Goal: Information Seeking & Learning: Check status

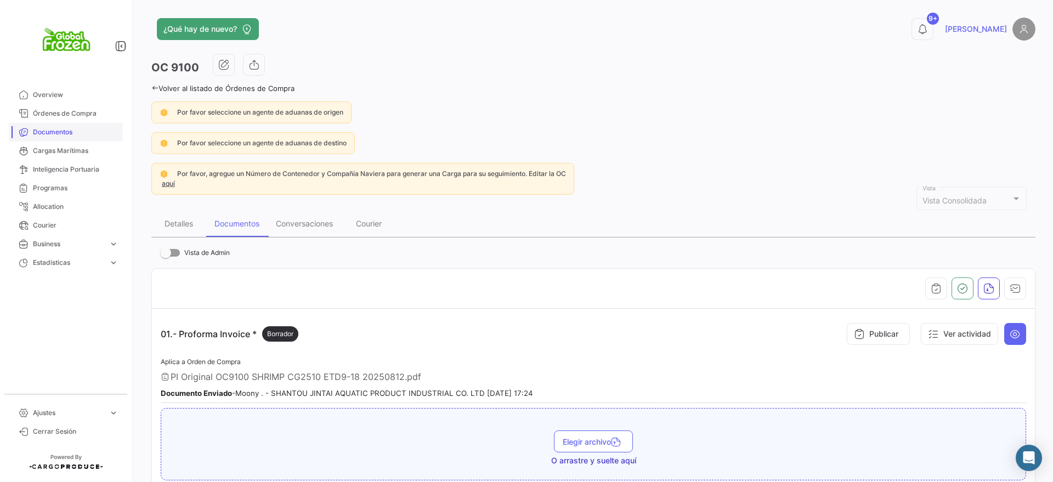
click at [53, 126] on link "Documentos" at bounding box center [66, 132] width 114 height 19
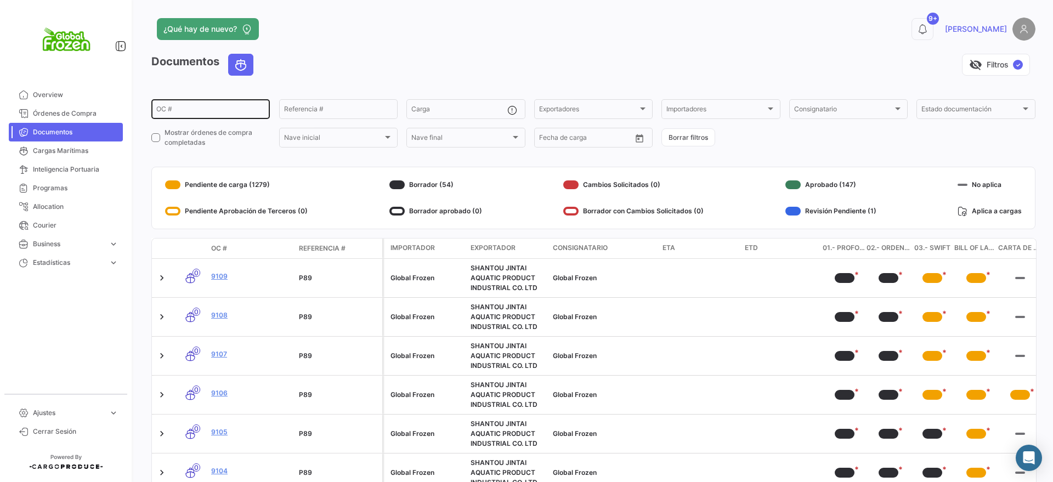
click at [185, 107] on input "OC #" at bounding box center [210, 111] width 109 height 8
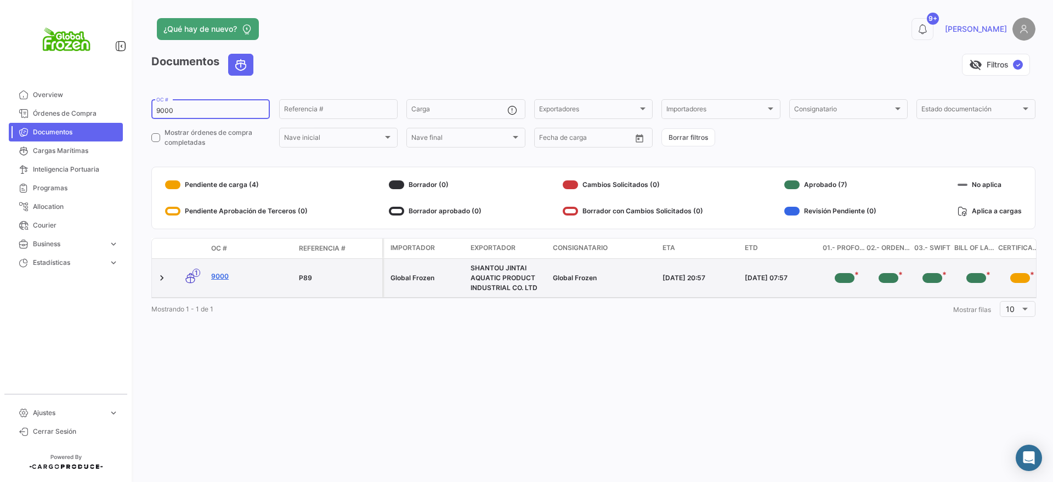
type input "9000"
click at [221, 278] on link "9000" at bounding box center [250, 276] width 79 height 10
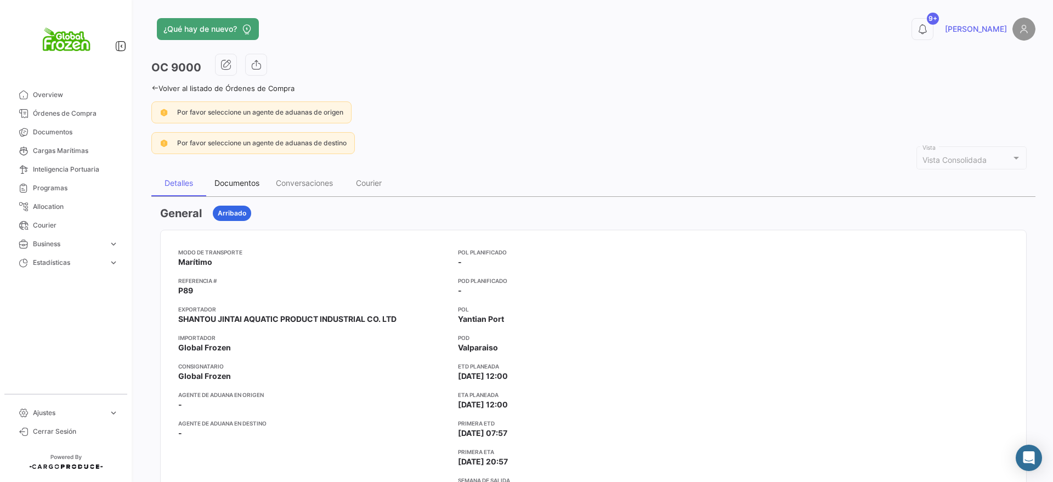
click at [248, 177] on div "Documentos" at bounding box center [236, 183] width 61 height 26
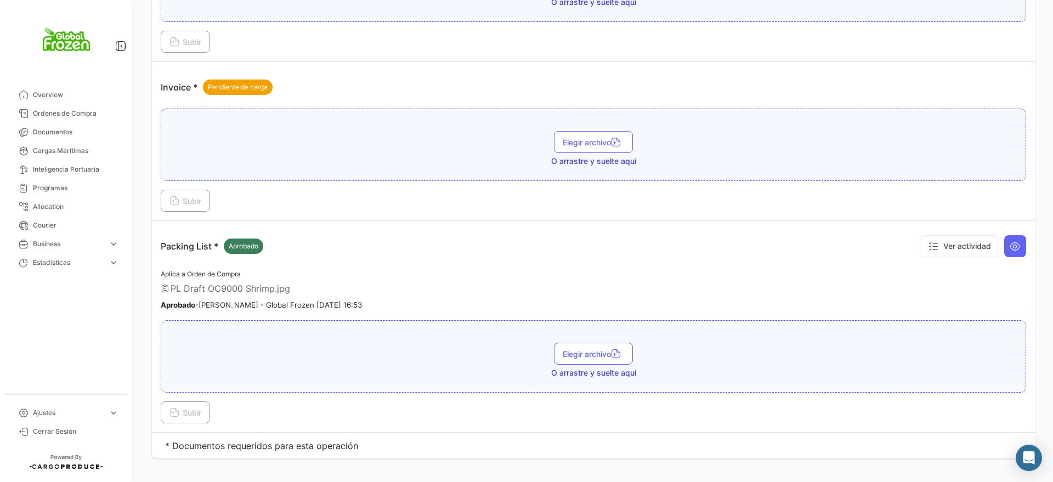
scroll to position [1681, 0]
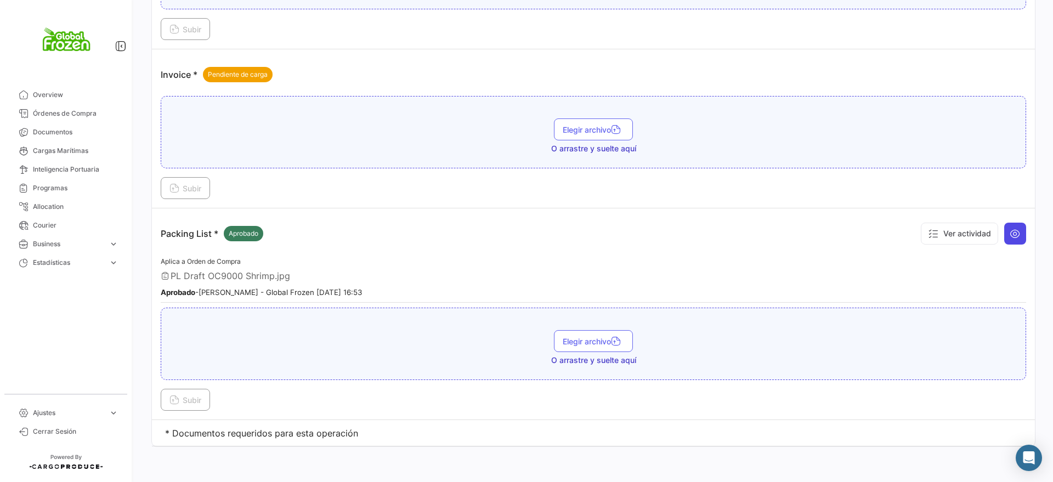
click at [1009, 238] on icon at bounding box center [1014, 233] width 11 height 11
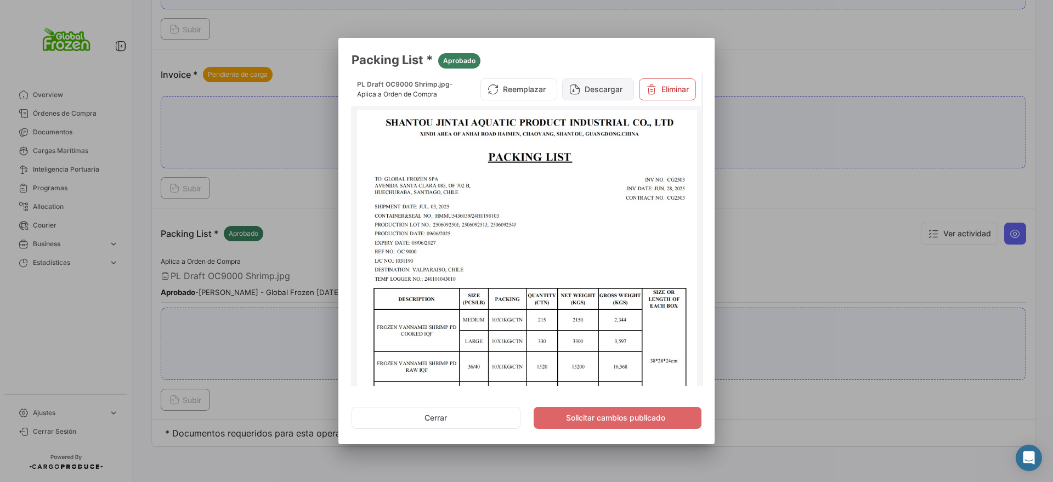
click at [607, 85] on button "Descargar" at bounding box center [598, 89] width 72 height 22
click at [64, 128] on div at bounding box center [526, 241] width 1053 height 482
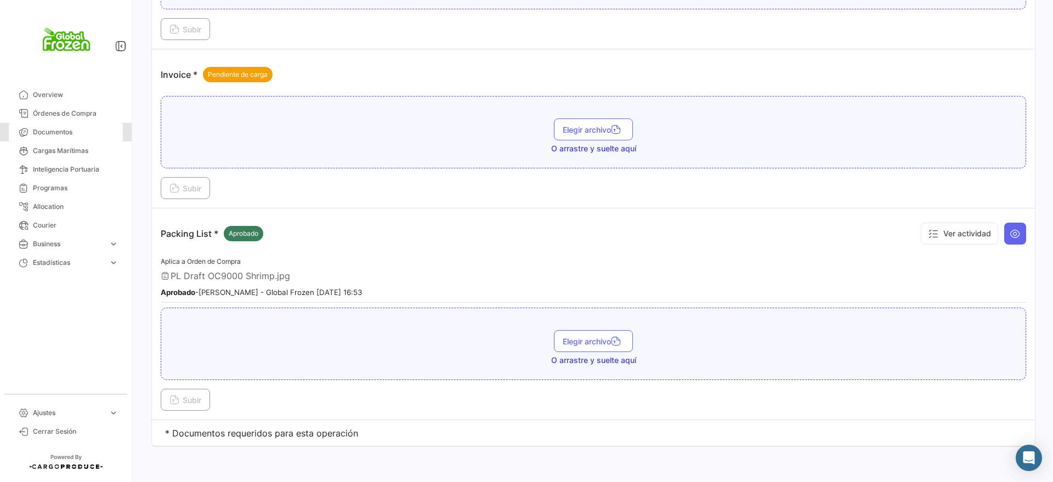
click at [64, 128] on span "Documentos" at bounding box center [76, 132] width 86 height 10
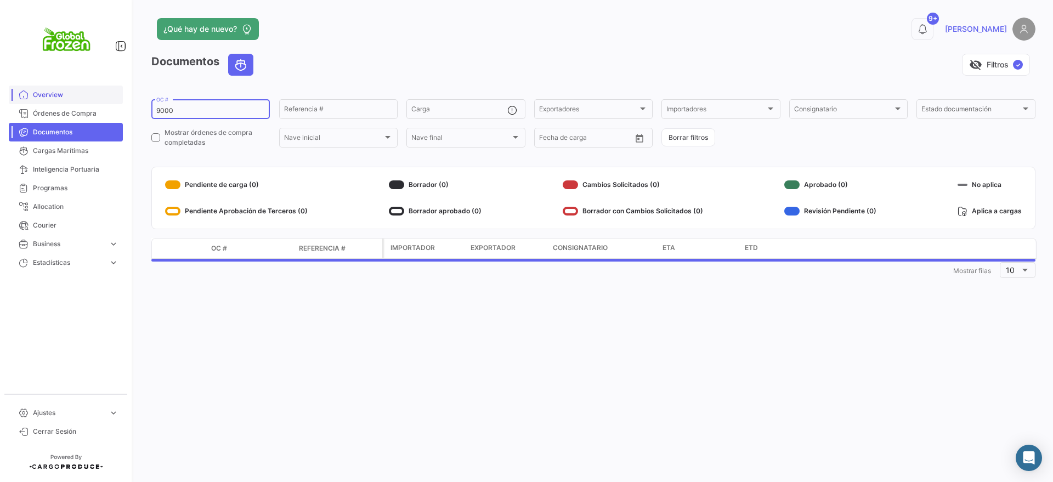
drag, startPoint x: 200, startPoint y: 109, endPoint x: 47, endPoint y: 86, distance: 154.7
click at [47, 86] on mat-sidenav-container "Overview Órdenes de Compra Documentos Cargas Marítimas Inteligencia Portuaria P…" at bounding box center [526, 241] width 1053 height 482
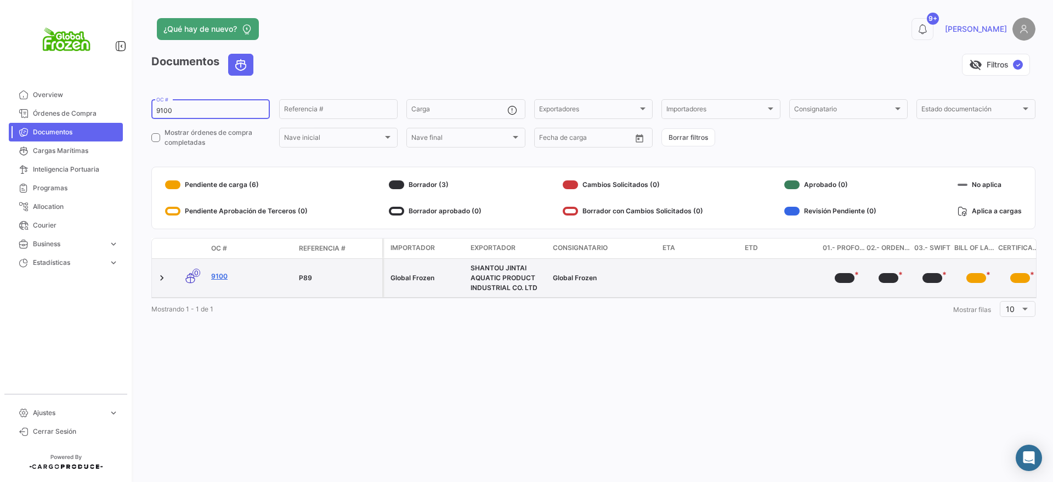
type input "9100"
click at [223, 278] on link "9100" at bounding box center [250, 276] width 79 height 10
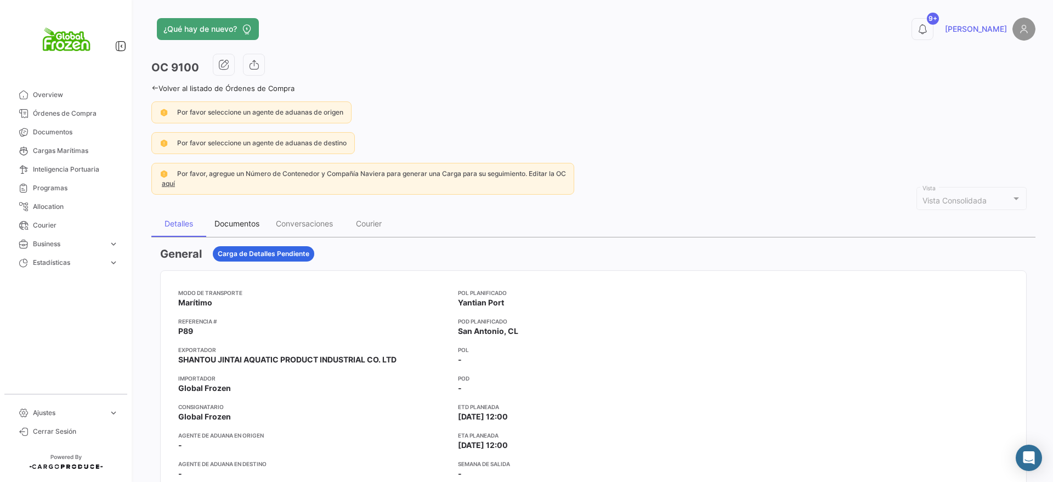
click at [241, 220] on div "Documentos" at bounding box center [236, 223] width 45 height 9
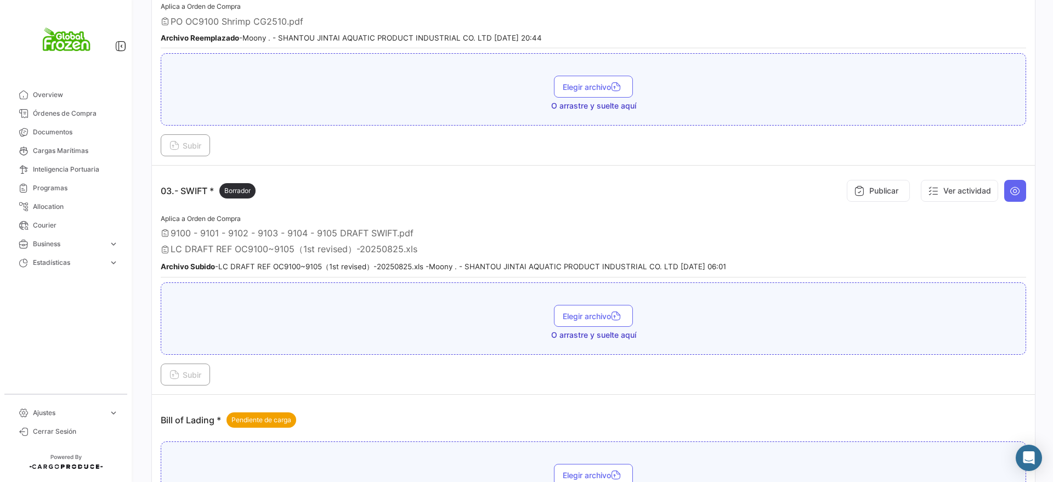
scroll to position [548, 0]
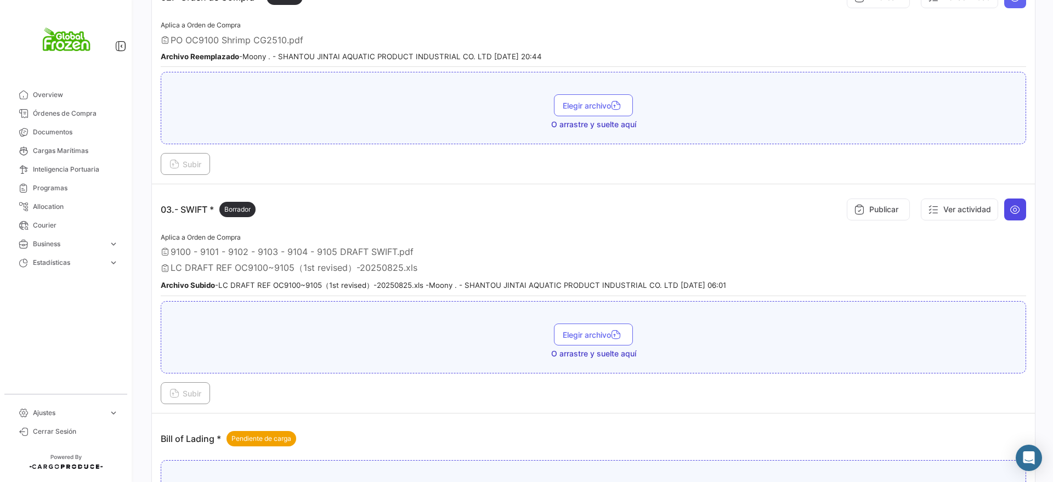
click at [1016, 210] on button at bounding box center [1015, 209] width 22 height 22
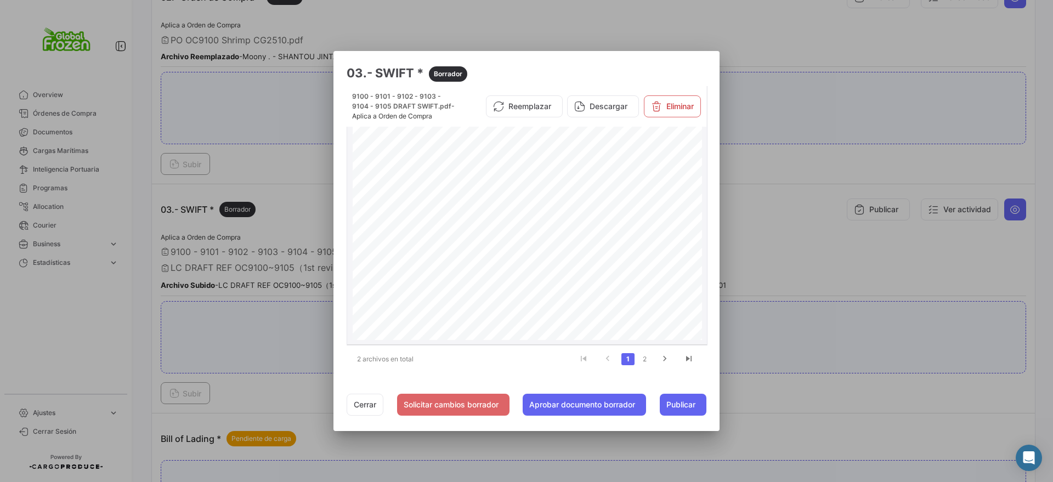
scroll to position [13, 0]
click at [649, 362] on link "2" at bounding box center [644, 359] width 13 height 12
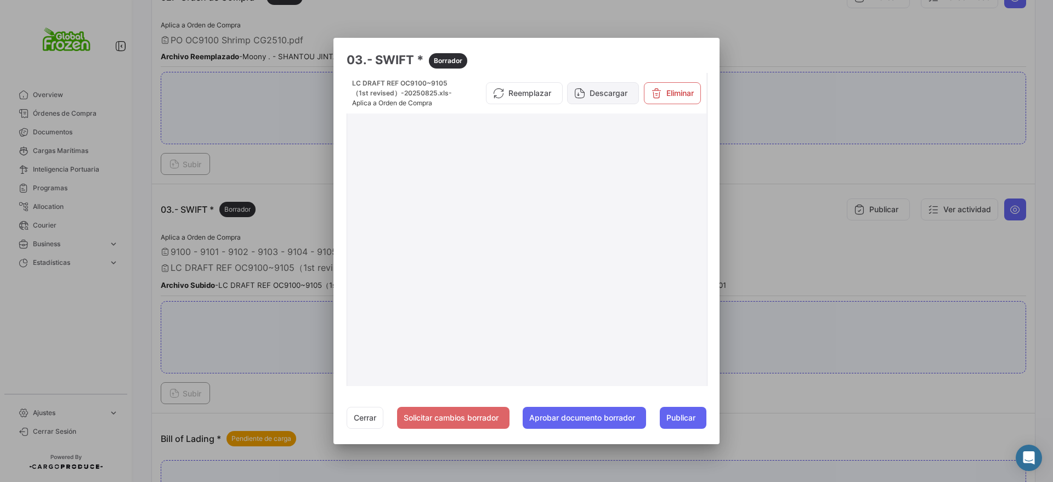
click at [587, 87] on button "Descargar" at bounding box center [603, 93] width 72 height 22
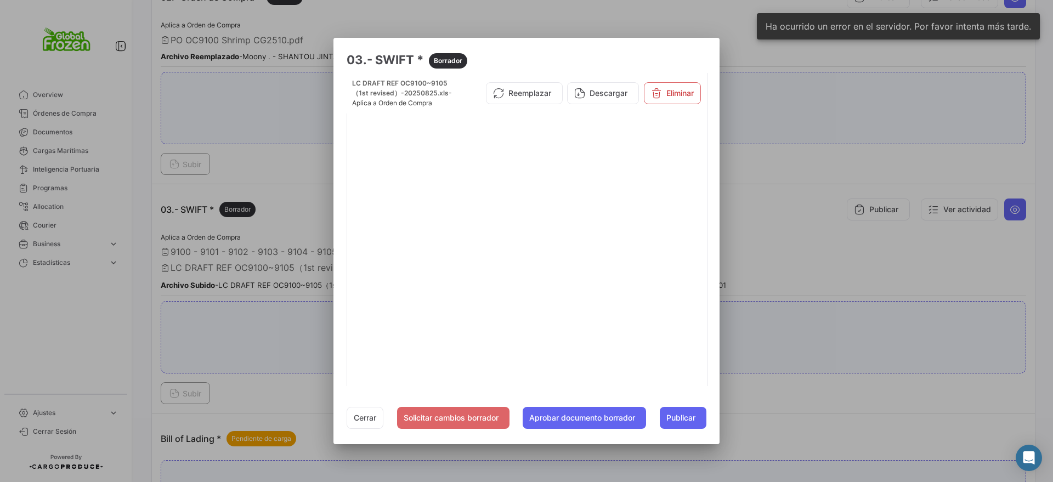
click at [704, 65] on h3 "03.- SWIFT * Borrador" at bounding box center [527, 60] width 360 height 18
click at [785, 85] on div at bounding box center [526, 241] width 1053 height 482
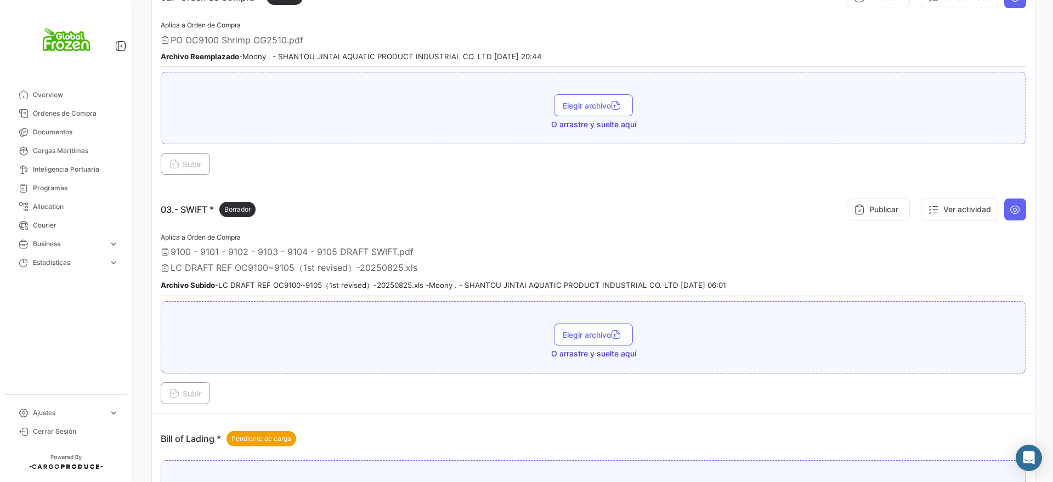
click at [344, 268] on span "LC DRAFT REF OC9100~9105（1st revised）-20250825.xls" at bounding box center [294, 268] width 247 height 12
click at [982, 215] on button "Ver actividad" at bounding box center [959, 209] width 77 height 22
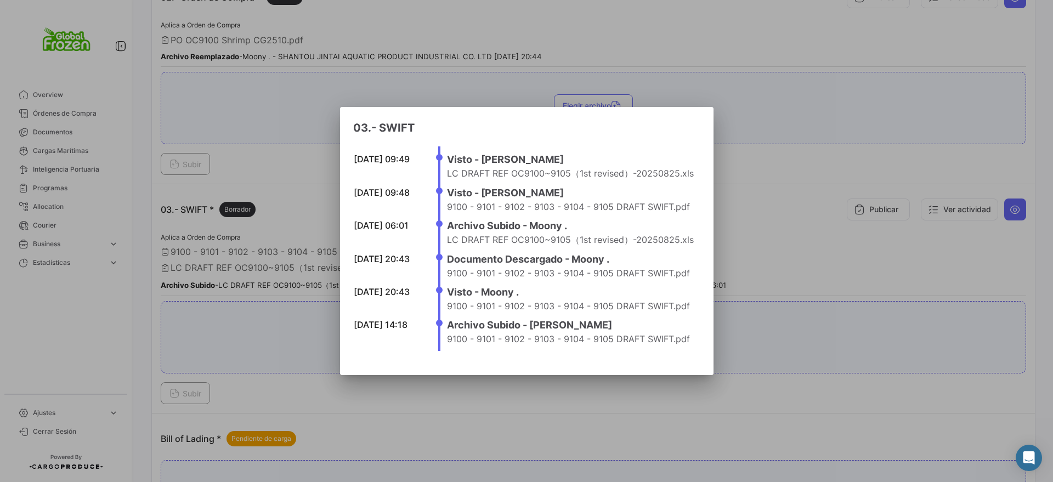
click at [790, 175] on div at bounding box center [526, 241] width 1053 height 482
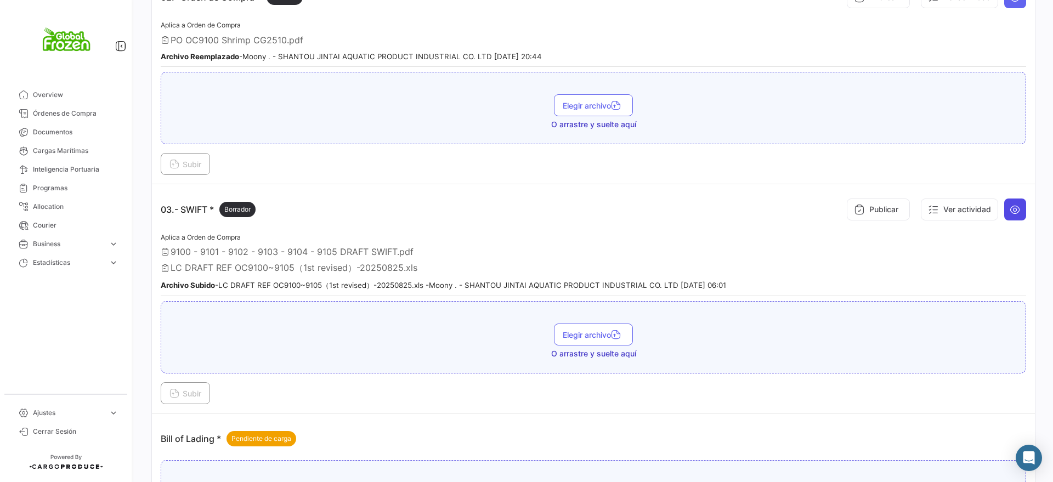
click at [1015, 203] on button at bounding box center [1015, 209] width 22 height 22
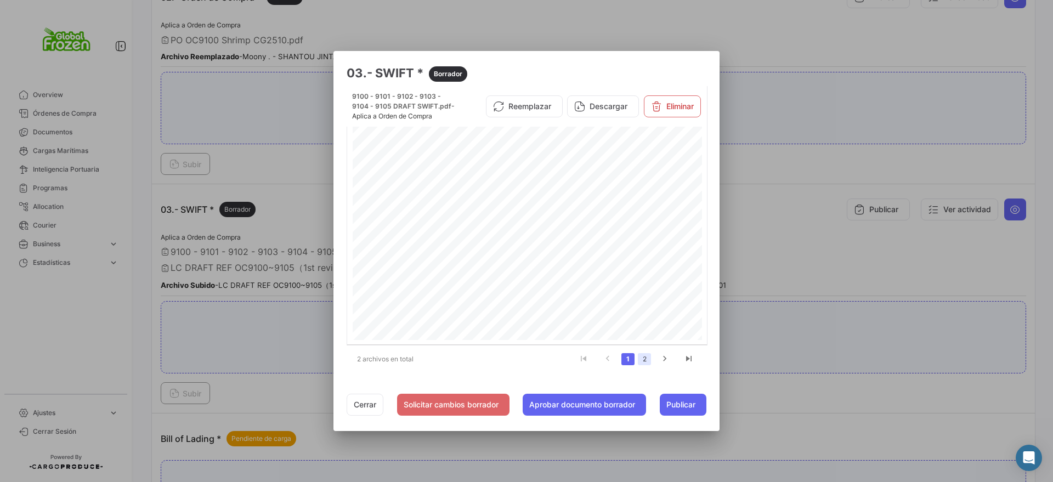
click at [646, 360] on link "2" at bounding box center [644, 359] width 13 height 12
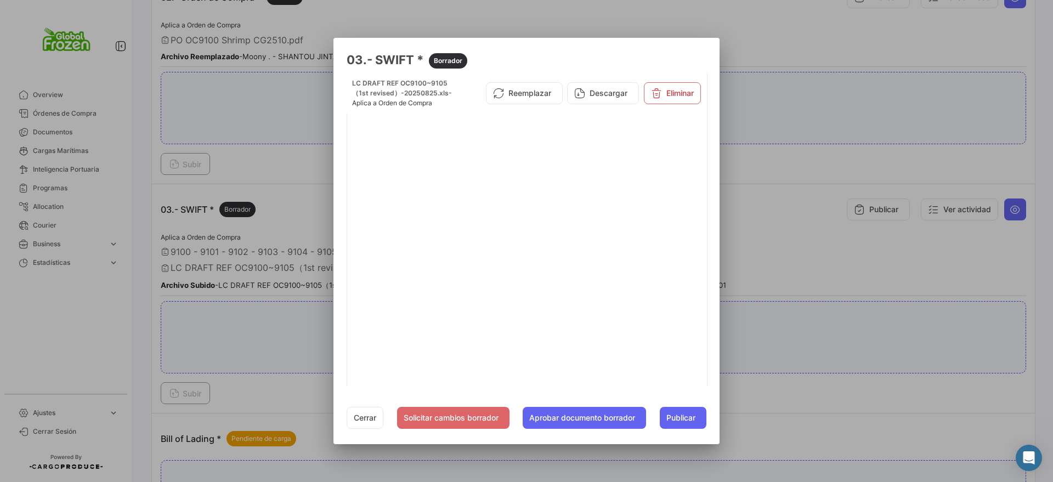
click at [785, 382] on div at bounding box center [526, 241] width 1053 height 482
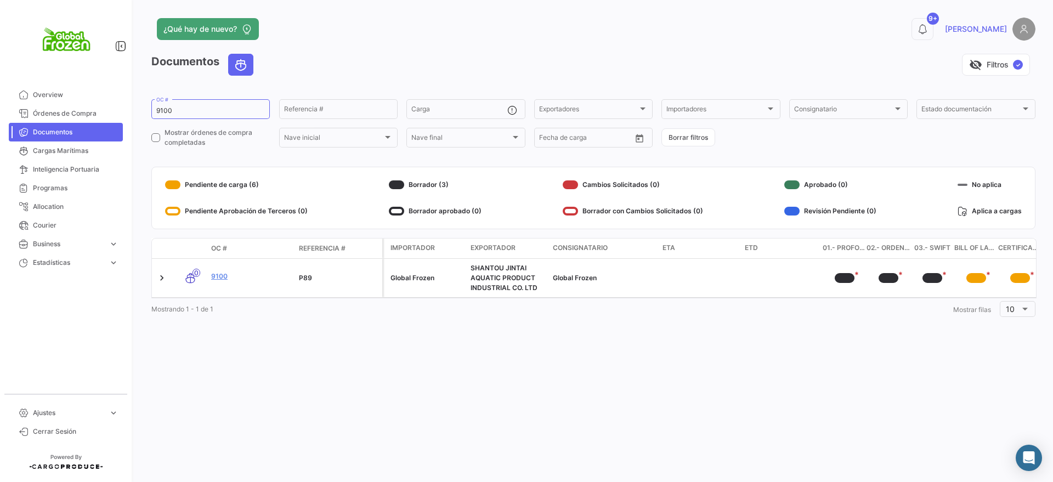
click at [502, 387] on div "¿Qué hay de nuevo? 9+ [PERSON_NAME] Documentos visibility_off Filtros ✓ 9100 OC…" at bounding box center [593, 241] width 919 height 482
click at [190, 111] on input "9100" at bounding box center [210, 111] width 109 height 8
type input "9101"
click at [218, 277] on link "9101" at bounding box center [250, 276] width 79 height 10
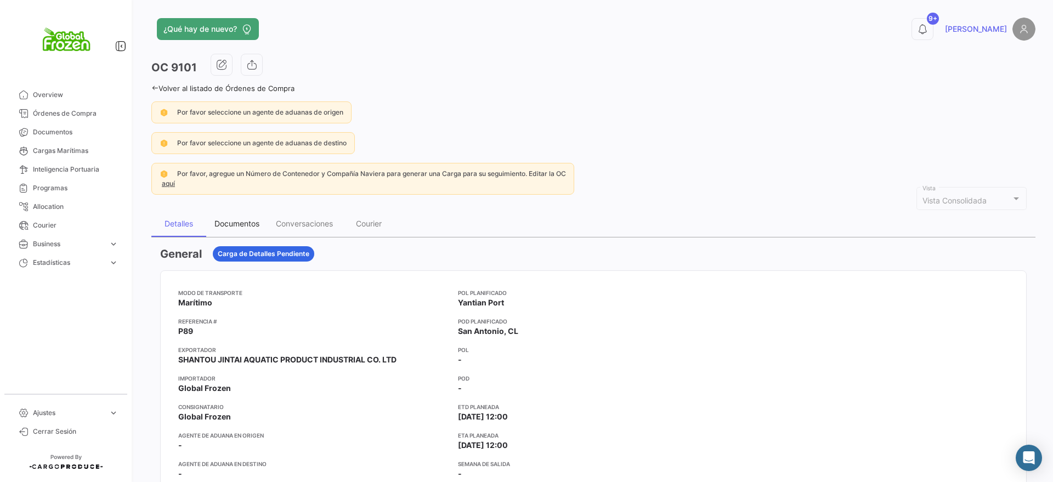
click at [247, 223] on div "Documentos" at bounding box center [236, 223] width 45 height 9
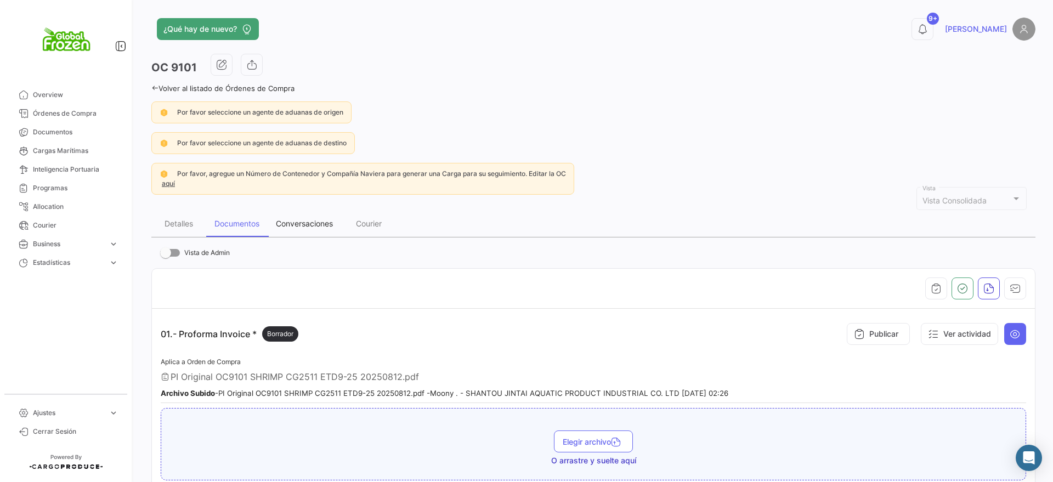
click at [330, 231] on div "Conversaciones" at bounding box center [304, 224] width 73 height 26
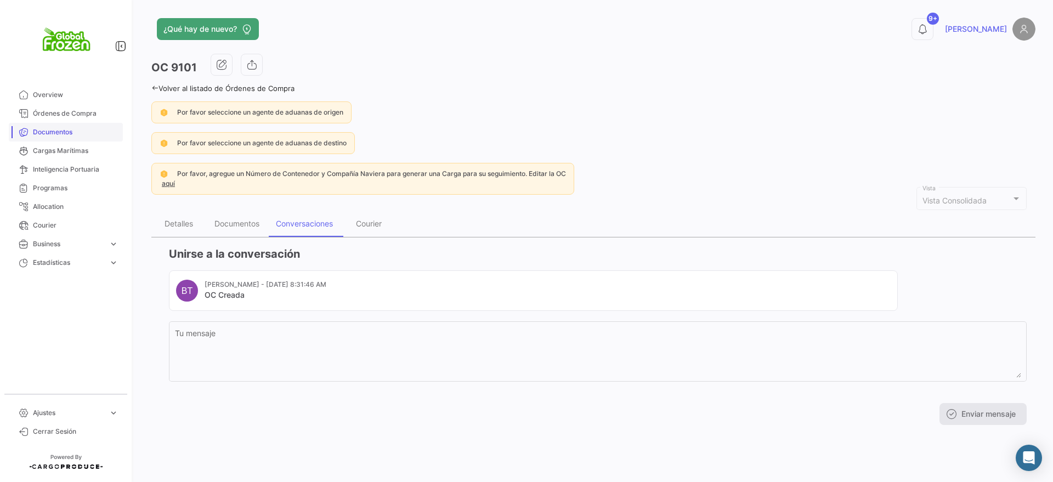
click at [44, 133] on span "Documentos" at bounding box center [76, 132] width 86 height 10
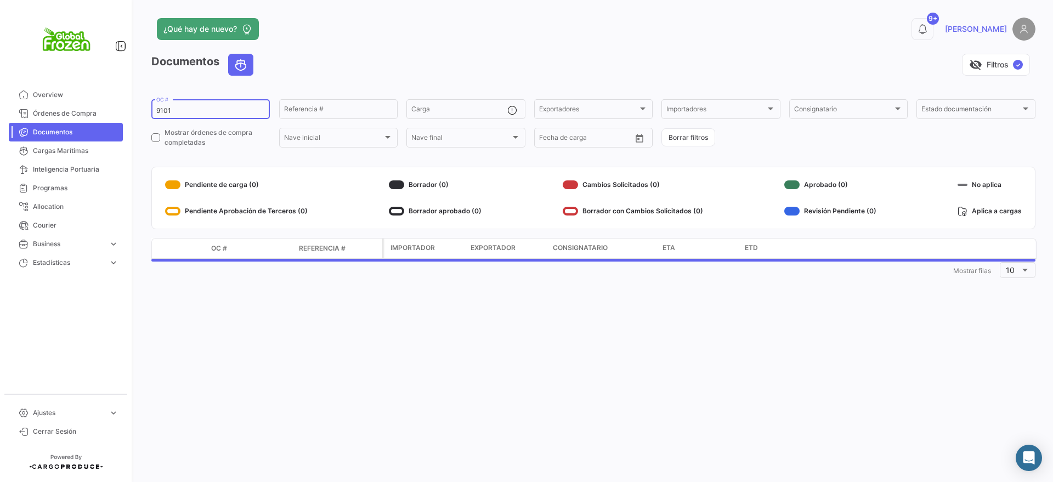
click at [191, 114] on input "9101" at bounding box center [210, 111] width 109 height 8
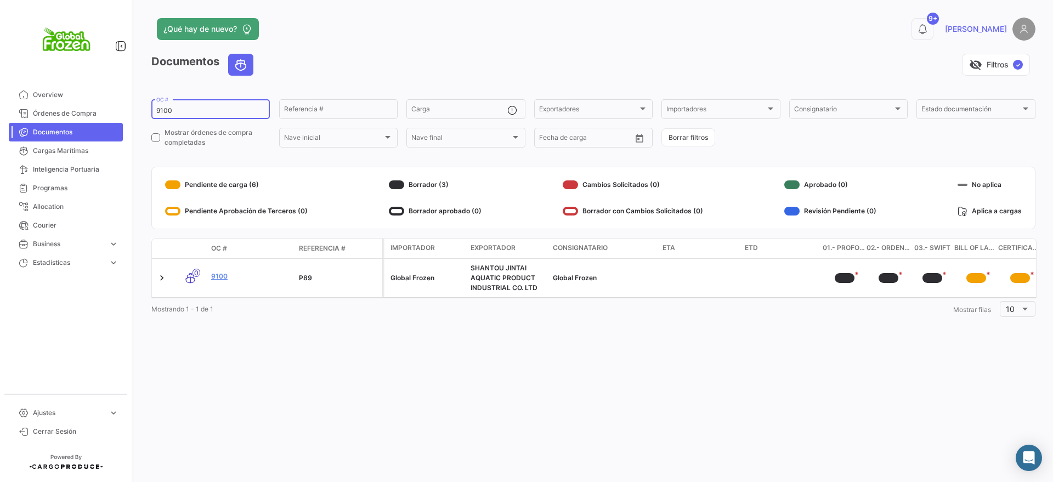
type input "9100"
click at [220, 276] on link "9100" at bounding box center [250, 276] width 79 height 10
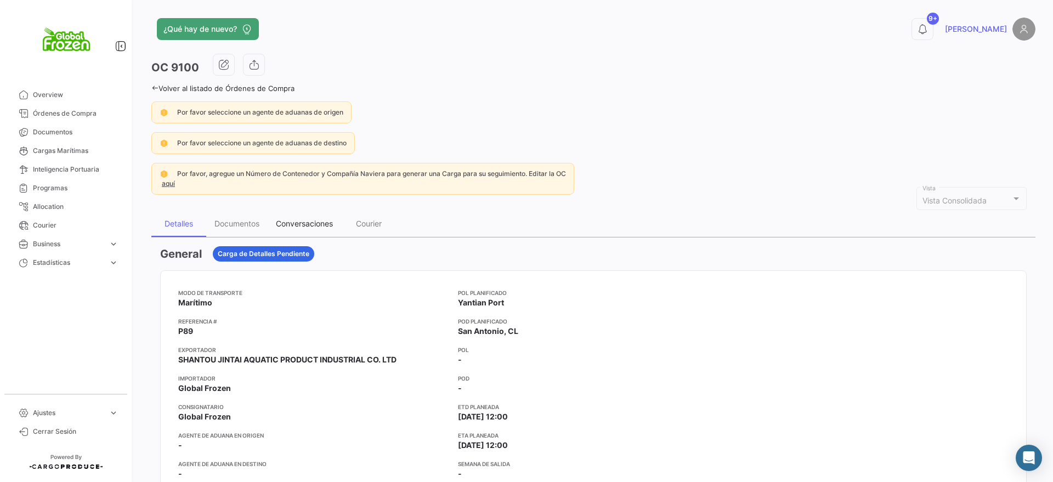
click at [305, 223] on div "Conversaciones" at bounding box center [304, 223] width 57 height 9
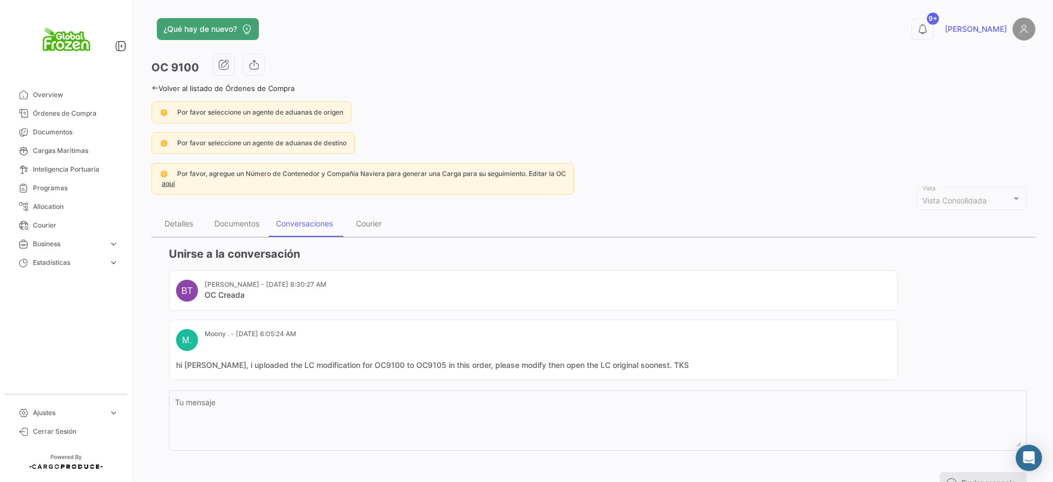
drag, startPoint x: 260, startPoint y: 366, endPoint x: 718, endPoint y: 377, distance: 458.5
click at [718, 377] on mat-card "M. Moony . - [DATE] 6:05:24 AM hi [PERSON_NAME], i uploaded the LC modification…" at bounding box center [533, 350] width 729 height 60
click at [335, 351] on mat-card "M. Moony . - [DATE] 6:05:24 AM hi [PERSON_NAME], i uploaded the LC modification…" at bounding box center [533, 350] width 729 height 60
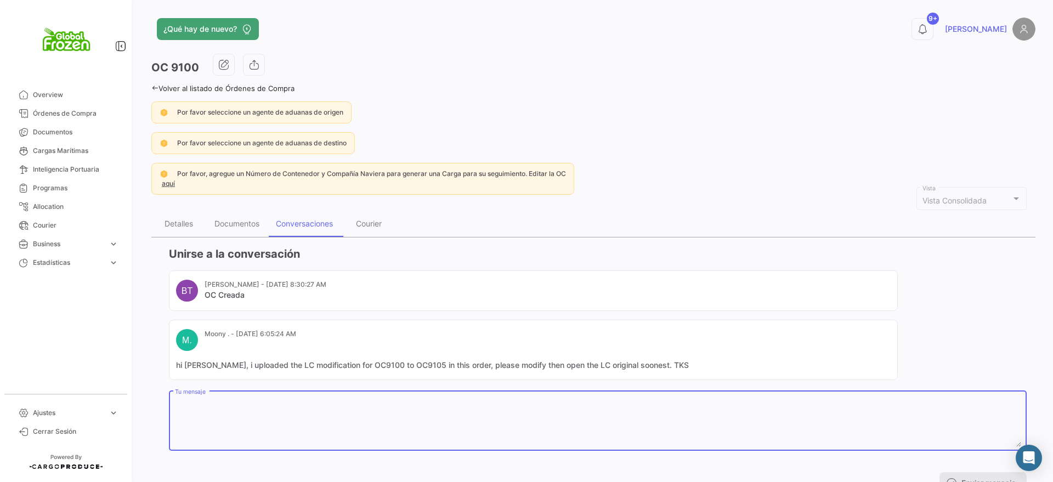
click at [280, 409] on textarea "Tu mensaje" at bounding box center [598, 423] width 846 height 48
click at [208, 403] on textarea "Tu mensaje" at bounding box center [598, 423] width 846 height 48
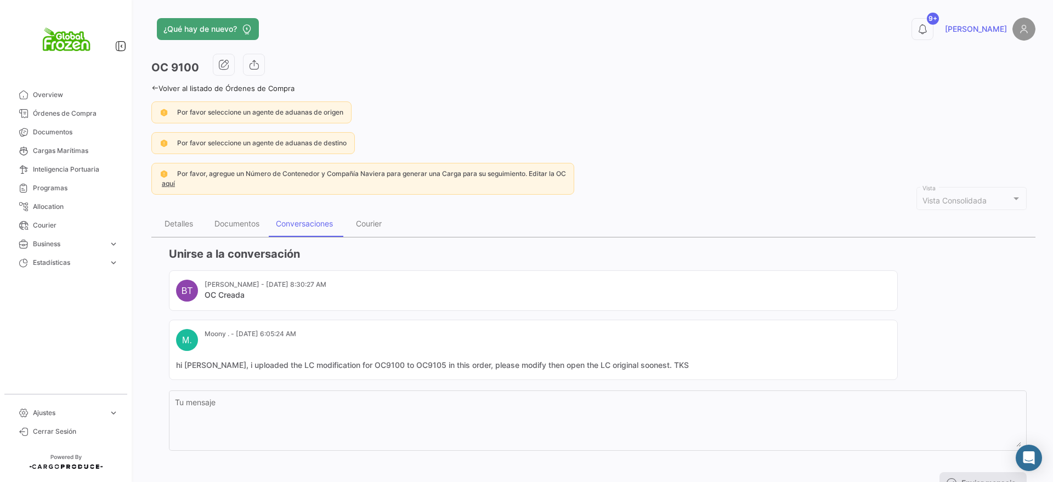
click at [702, 265] on div "Unirse a la conversación BT [PERSON_NAME] - [DATE] 8:30:27 AM OC Creada M. Moon…" at bounding box center [598, 370] width 858 height 248
